Goal: Information Seeking & Learning: Learn about a topic

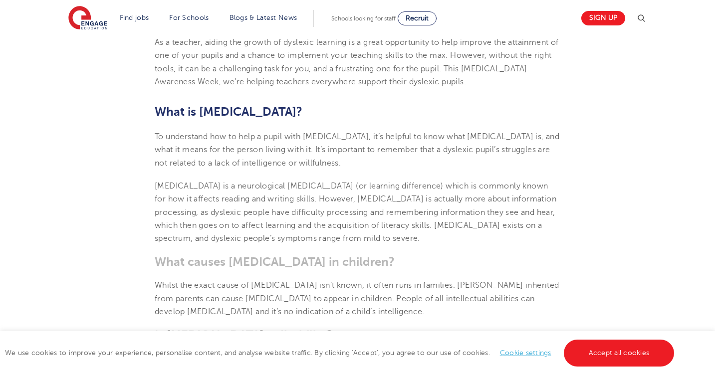
scroll to position [337, 0]
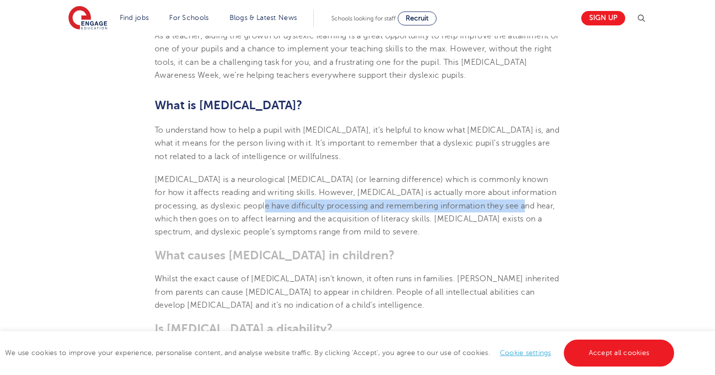
drag, startPoint x: 236, startPoint y: 206, endPoint x: 501, endPoint y: 209, distance: 264.4
click at [501, 209] on span "[MEDICAL_DATA] is a neurological [MEDICAL_DATA] (or learning difference) which …" at bounding box center [356, 205] width 402 height 61
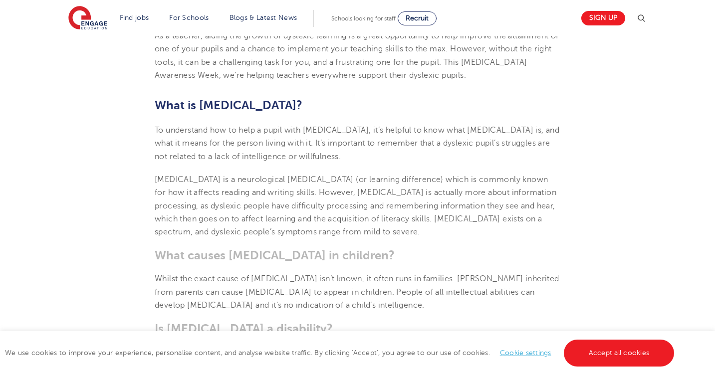
click at [389, 225] on p "[MEDICAL_DATA] is a neurological [MEDICAL_DATA] (or learning difference) which …" at bounding box center [358, 205] width 406 height 65
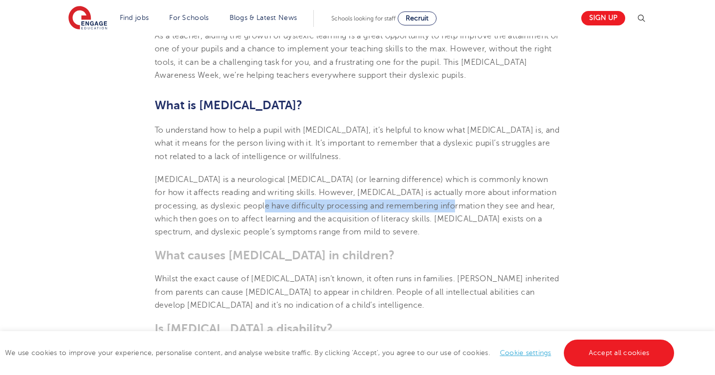
drag, startPoint x: 237, startPoint y: 203, endPoint x: 431, endPoint y: 205, distance: 194.1
click at [431, 205] on span "[MEDICAL_DATA] is a neurological [MEDICAL_DATA] (or learning difference) which …" at bounding box center [356, 205] width 402 height 61
copy span "difficulty processing and remembering information"
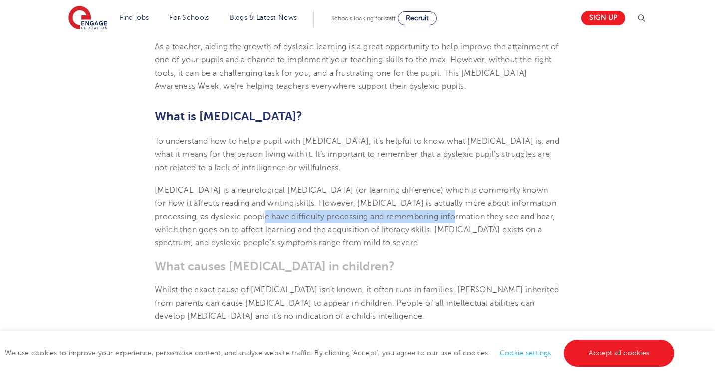
scroll to position [98, 0]
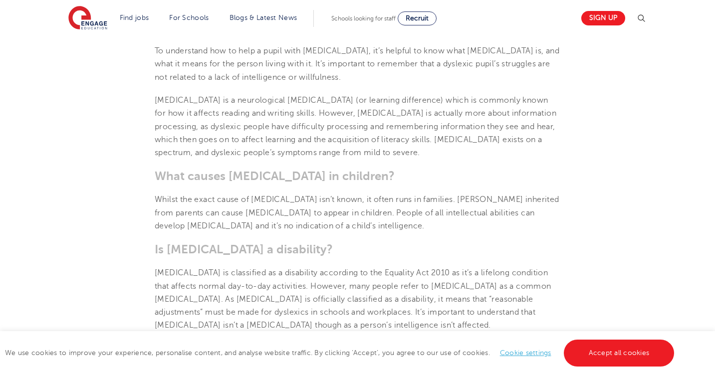
click at [420, 199] on span "Whilst the exact cause of [MEDICAL_DATA] isn’t known, it often runs in families…" at bounding box center [357, 212] width 405 height 35
